Goal: Task Accomplishment & Management: Manage account settings

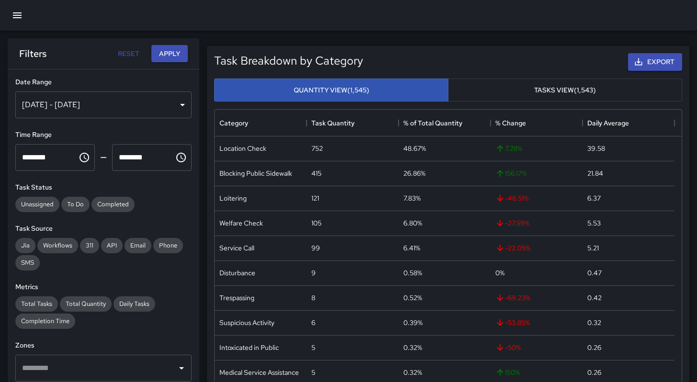
click at [13, 16] on icon "button" at bounding box center [16, 15] width 11 height 11
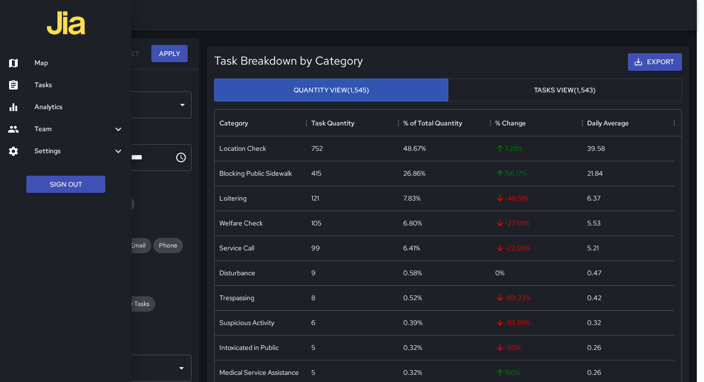
click at [41, 80] on h6 "Tasks" at bounding box center [79, 85] width 90 height 11
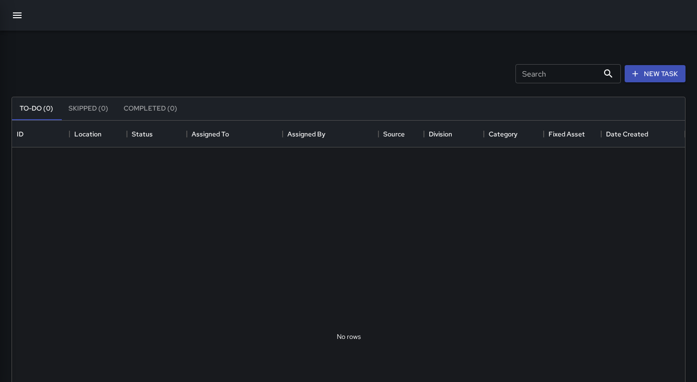
scroll to position [398, 665]
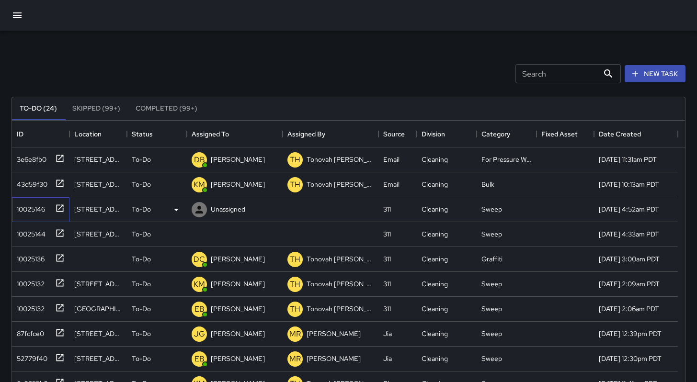
click at [44, 208] on div "10025146" at bounding box center [29, 207] width 32 height 13
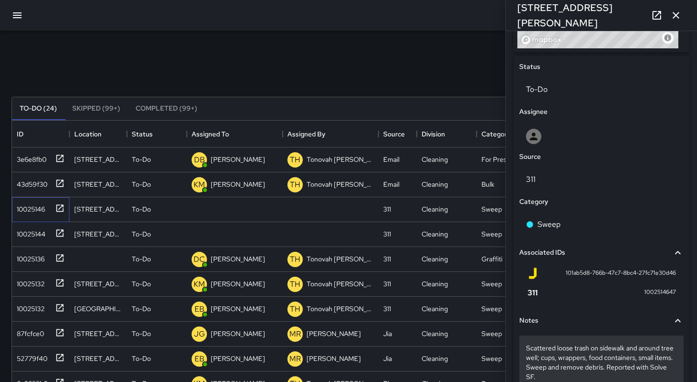
scroll to position [476, 0]
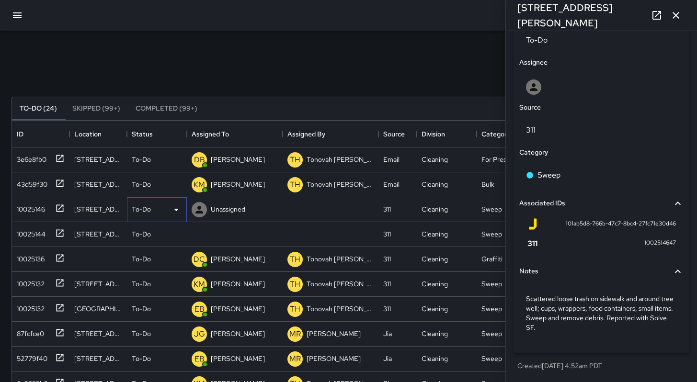
click at [149, 210] on p "To-Do" at bounding box center [141, 209] width 19 height 10
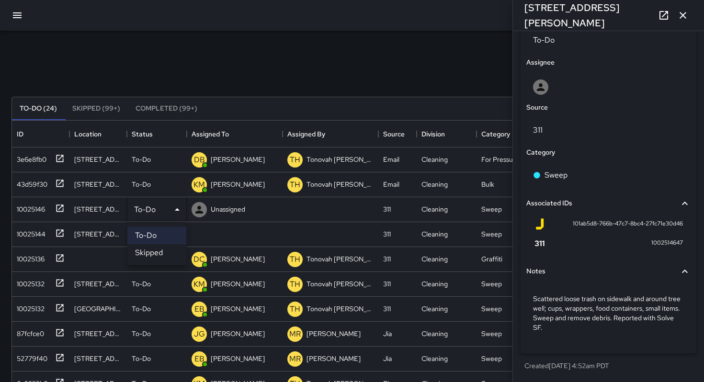
click at [159, 255] on li "Skipped" at bounding box center [156, 252] width 59 height 17
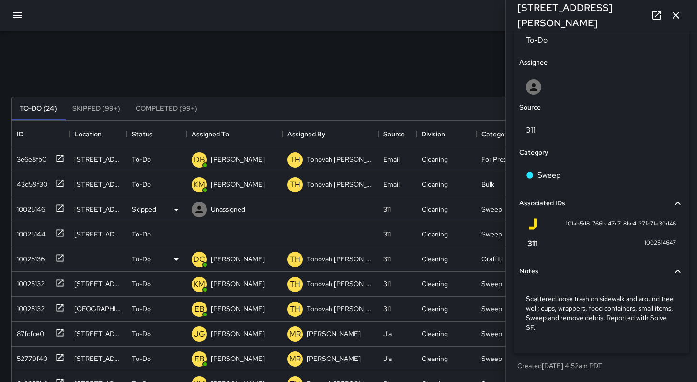
scroll to position [8, 8]
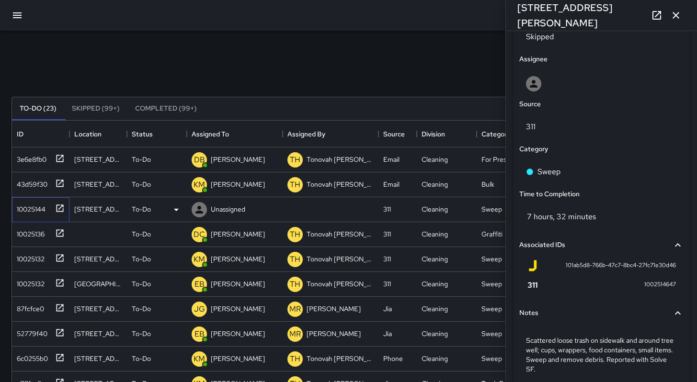
click at [38, 208] on div "10025144" at bounding box center [29, 207] width 33 height 13
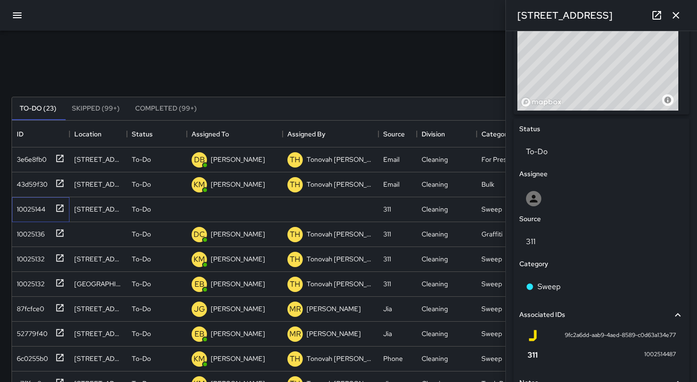
scroll to position [476, 0]
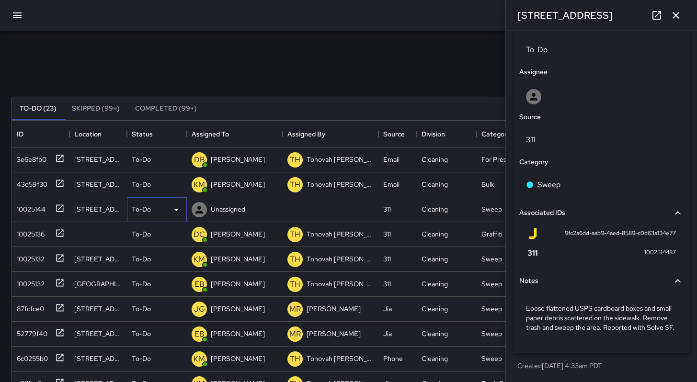
click at [135, 210] on p "To-Do" at bounding box center [141, 209] width 19 height 10
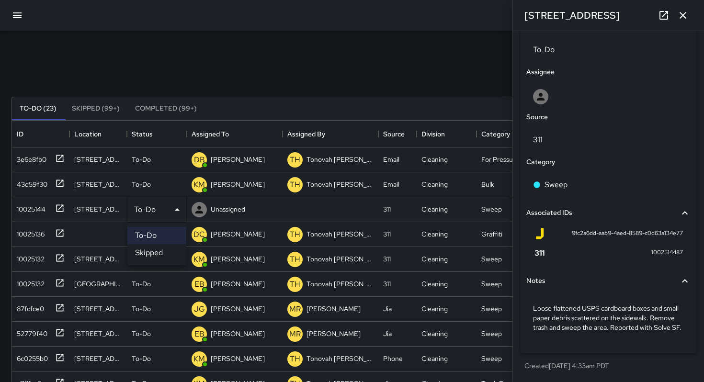
click at [155, 257] on li "Skipped" at bounding box center [156, 252] width 59 height 17
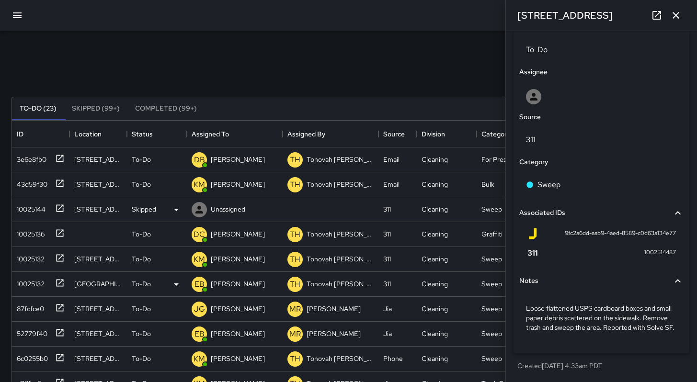
scroll to position [8, 8]
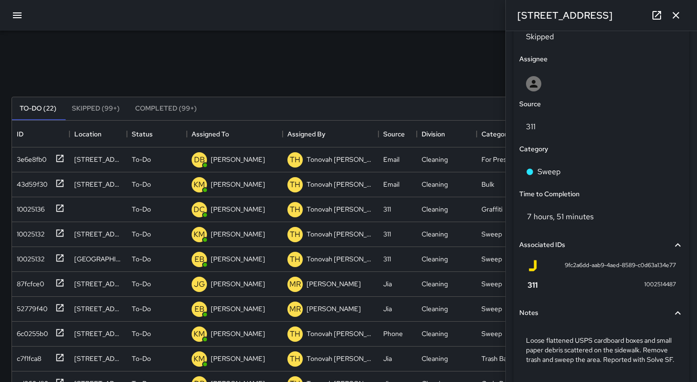
click at [678, 21] on button "button" at bounding box center [675, 15] width 19 height 19
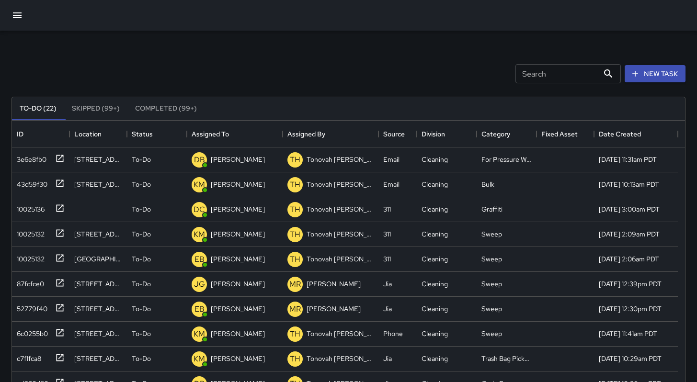
click at [433, 72] on div "Search Search New Task" at bounding box center [348, 74] width 677 height 50
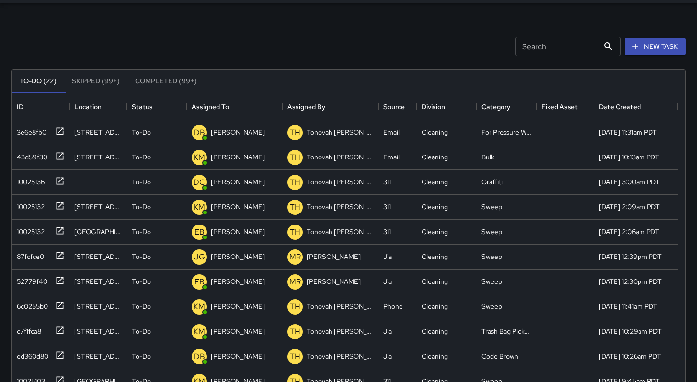
scroll to position [0, 0]
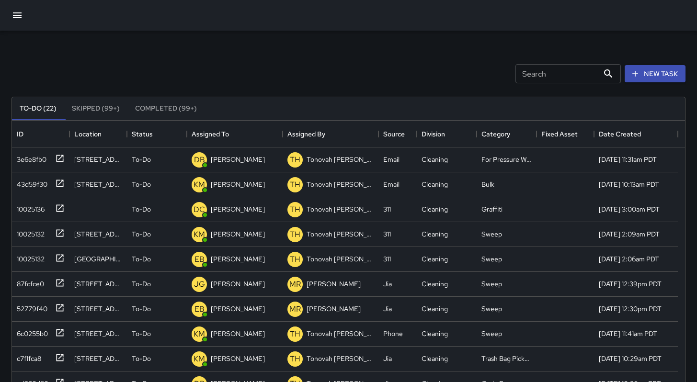
click at [13, 17] on icon "button" at bounding box center [17, 15] width 9 height 6
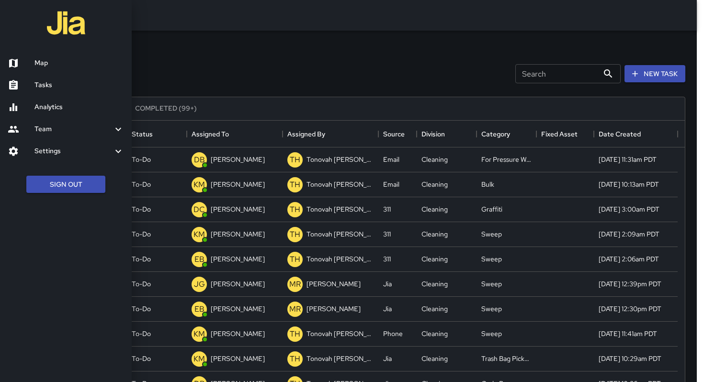
drag, startPoint x: 238, startPoint y: 81, endPoint x: 234, endPoint y: 78, distance: 5.8
click at [235, 79] on div at bounding box center [352, 191] width 704 height 382
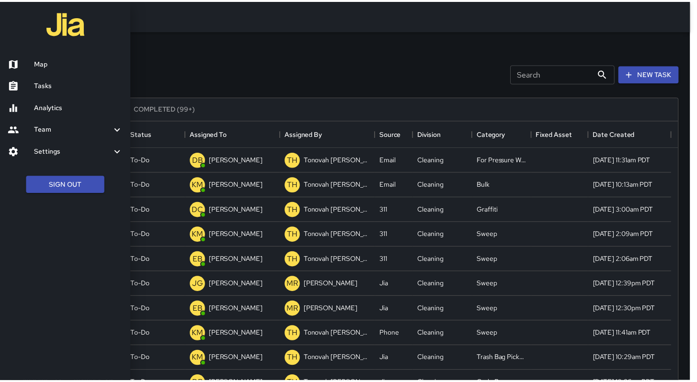
scroll to position [8, 8]
